Goal: Task Accomplishment & Management: Manage account settings

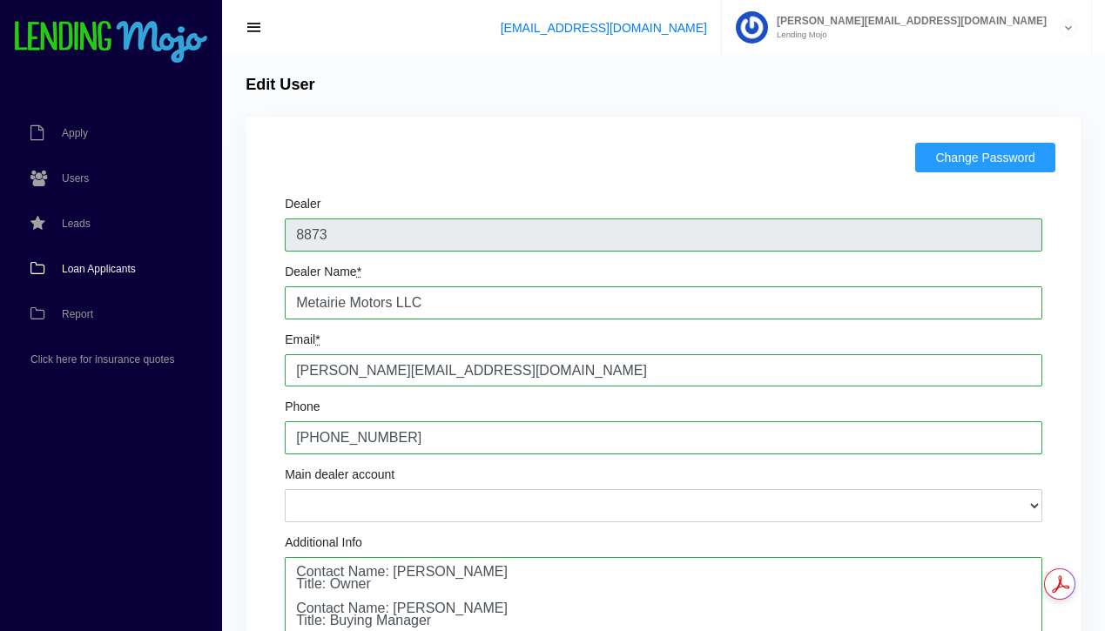
scroll to position [99, 0]
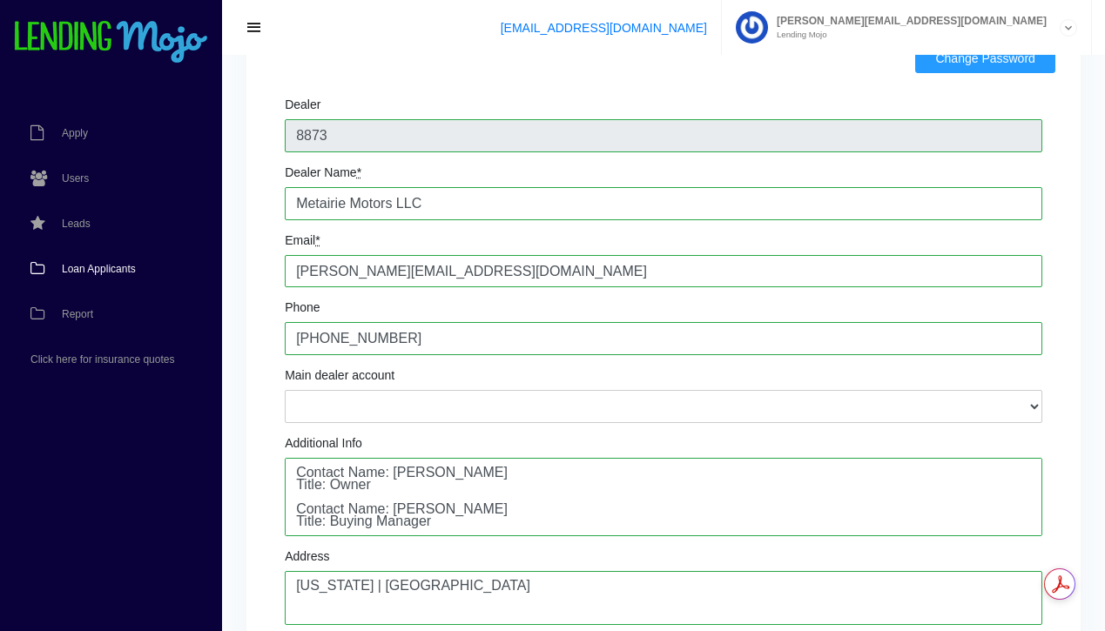
click at [98, 264] on span "Loan Applicants" at bounding box center [99, 269] width 74 height 10
